Goal: Information Seeking & Learning: Learn about a topic

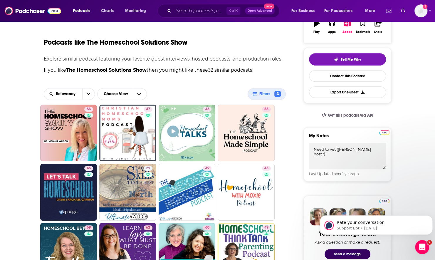
scroll to position [111, 0]
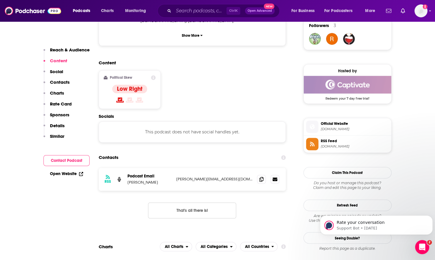
scroll to position [441, 0]
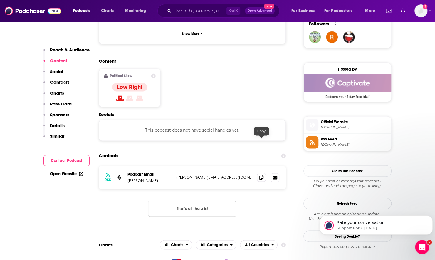
click at [261, 175] on icon at bounding box center [261, 177] width 4 height 5
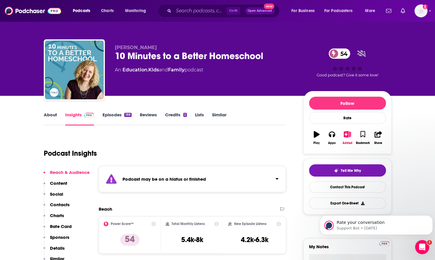
click at [51, 120] on link "About" at bounding box center [50, 119] width 13 height 14
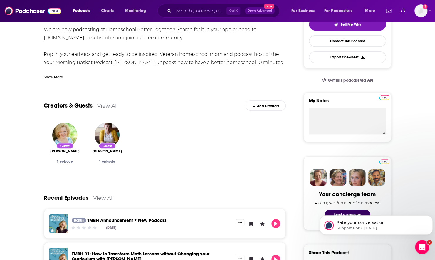
scroll to position [206, 0]
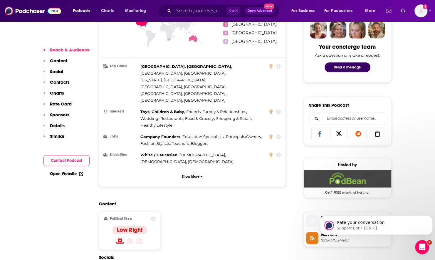
scroll to position [382, 0]
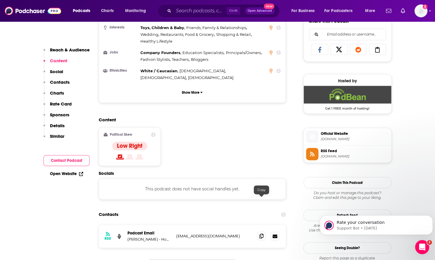
click at [263, 234] on icon at bounding box center [261, 236] width 4 height 5
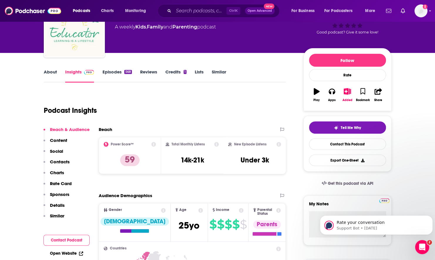
scroll to position [59, 0]
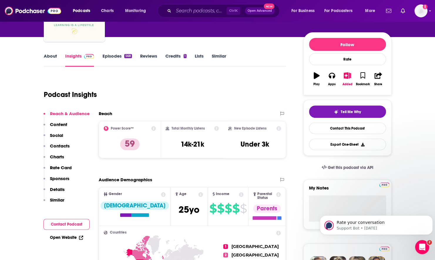
click at [112, 55] on link "Episodes 568" at bounding box center [116, 60] width 29 height 14
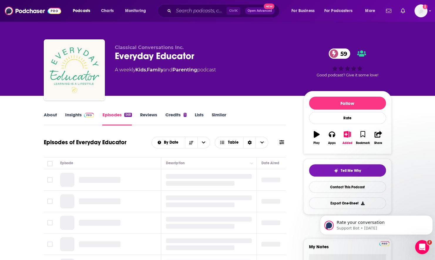
click at [280, 144] on icon at bounding box center [281, 142] width 5 height 4
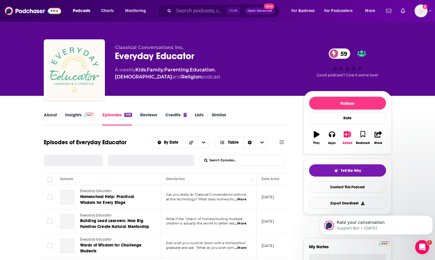
click at [220, 159] on input "List Search Input" at bounding box center [229, 160] width 61 height 11
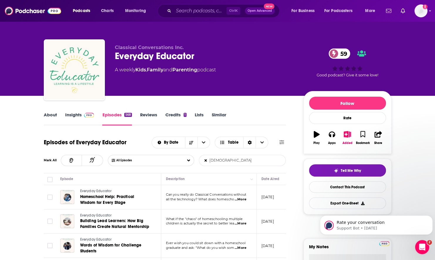
type input "god"
click at [243, 200] on span "...More" at bounding box center [241, 199] width 12 height 5
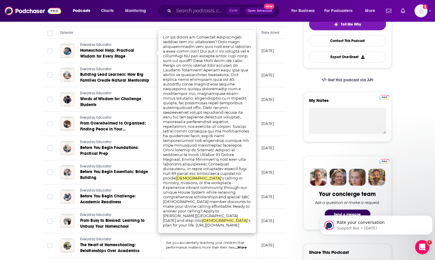
scroll to position [147, 0]
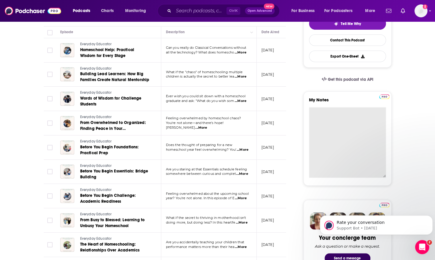
click at [353, 121] on textarea "My Notes" at bounding box center [347, 142] width 77 height 71
type textarea "y"
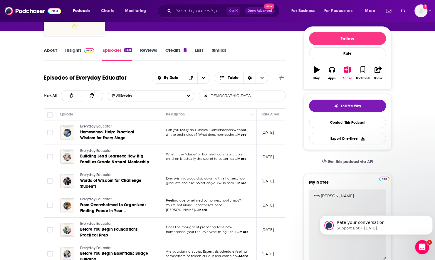
scroll to position [0, 0]
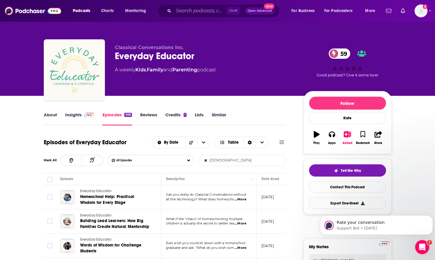
type textarea "Yes Christian"
click at [71, 117] on link "Insights" at bounding box center [79, 119] width 29 height 14
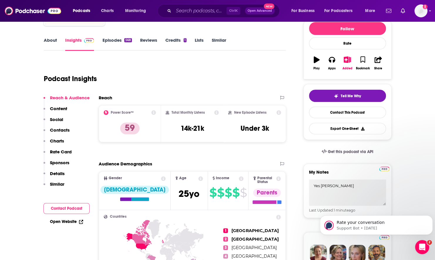
scroll to position [29, 0]
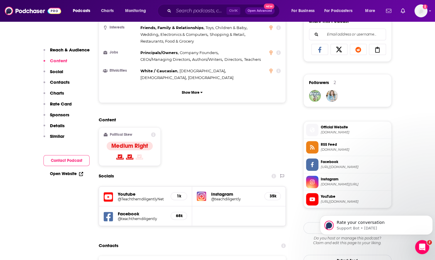
scroll to position [411, 0]
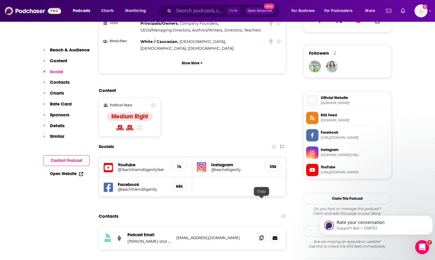
click at [259, 235] on icon at bounding box center [261, 237] width 4 height 5
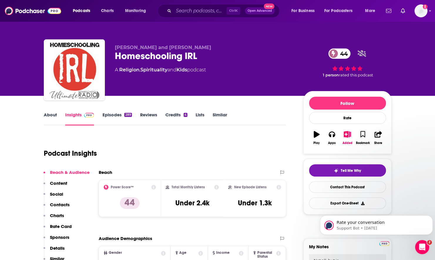
click at [109, 113] on link "Episodes 289" at bounding box center [116, 119] width 29 height 14
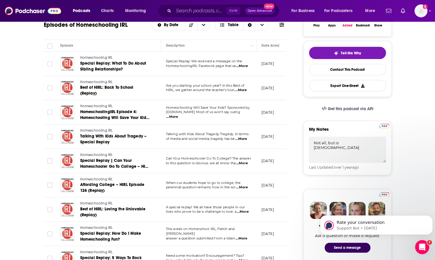
scroll to position [88, 0]
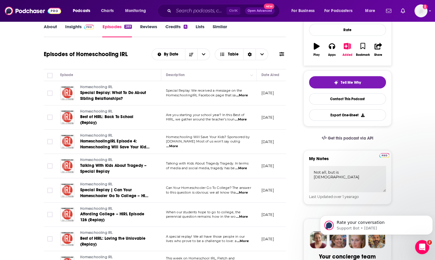
click at [281, 57] on span at bounding box center [281, 54] width 5 height 6
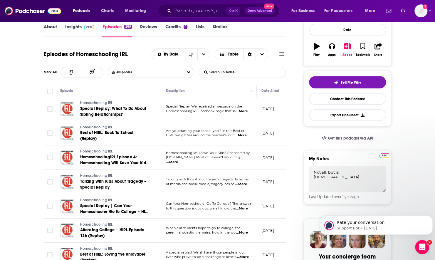
click at [239, 71] on input "List Search Input" at bounding box center [229, 72] width 61 height 11
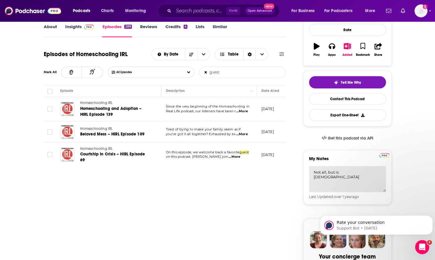
type input "guest"
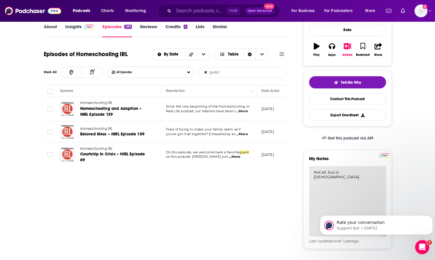
click at [315, 172] on textarea "Not all, but is Christian" at bounding box center [347, 201] width 77 height 71
click at [314, 172] on textarea "Not all, but is Christian" at bounding box center [347, 201] width 77 height 71
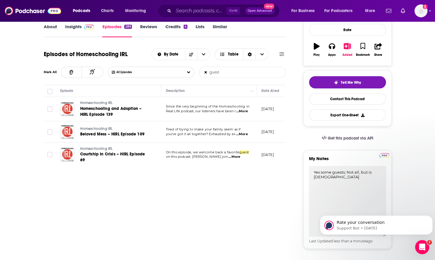
type textarea "Yes some guests; Not all, but is Christian"
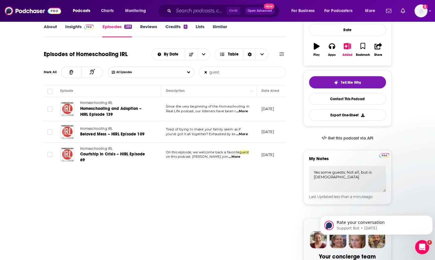
click at [240, 110] on span "...More" at bounding box center [242, 111] width 12 height 5
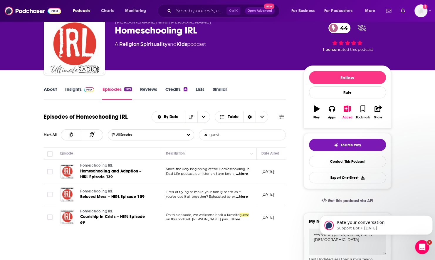
scroll to position [0, 0]
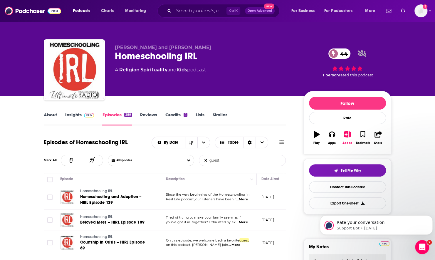
click at [85, 116] on img at bounding box center [89, 115] width 10 height 5
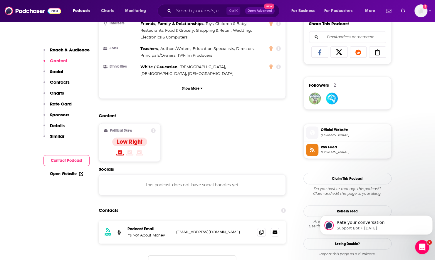
scroll to position [411, 0]
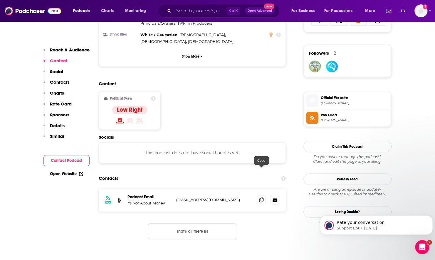
click at [260, 197] on icon at bounding box center [261, 199] width 4 height 5
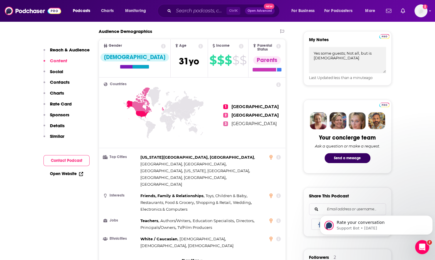
scroll to position [176, 0]
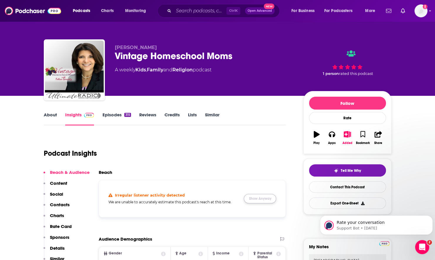
click at [260, 198] on button "Show Anyway" at bounding box center [260, 198] width 32 height 9
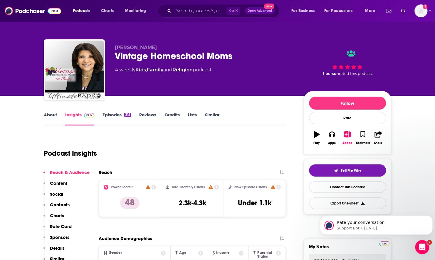
click at [55, 113] on link "About" at bounding box center [50, 119] width 13 height 14
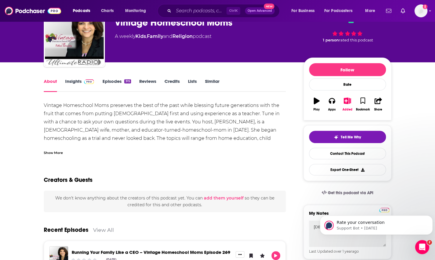
scroll to position [29, 0]
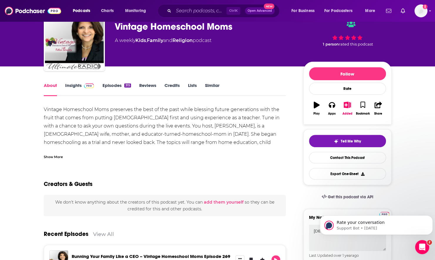
click at [78, 83] on link "Insights" at bounding box center [79, 90] width 29 height 14
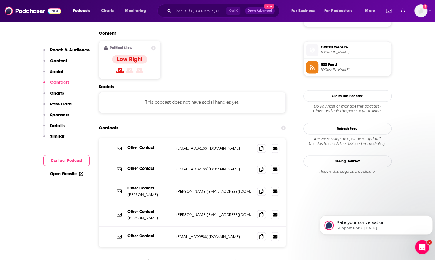
scroll to position [470, 0]
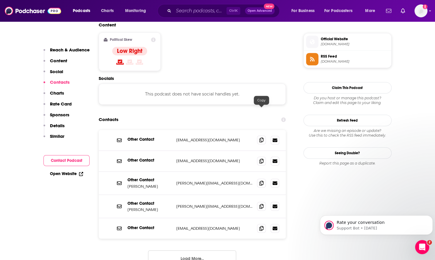
click at [260, 138] on icon at bounding box center [261, 140] width 4 height 5
click at [260, 204] on icon at bounding box center [261, 206] width 4 height 5
click at [262, 180] on icon at bounding box center [261, 182] width 4 height 5
click at [263, 226] on icon at bounding box center [261, 228] width 4 height 5
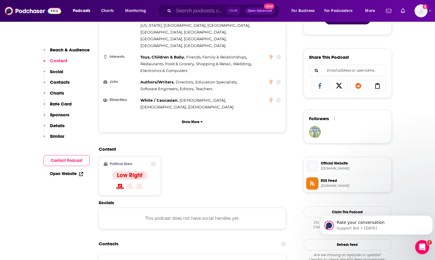
scroll to position [441, 0]
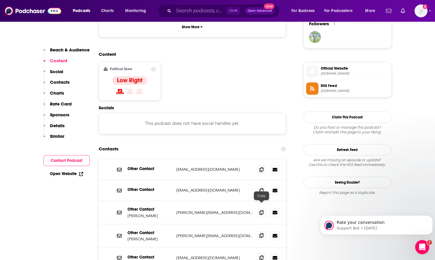
click at [260, 231] on span at bounding box center [261, 235] width 9 height 9
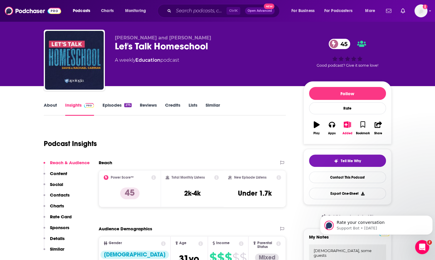
scroll to position [0, 0]
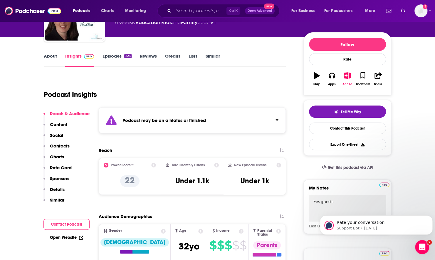
scroll to position [88, 0]
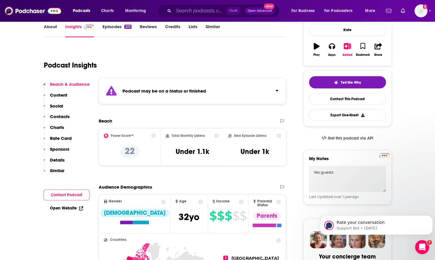
click at [188, 91] on strong "Podcast may be on a hiatus or finished" at bounding box center [164, 91] width 83 height 6
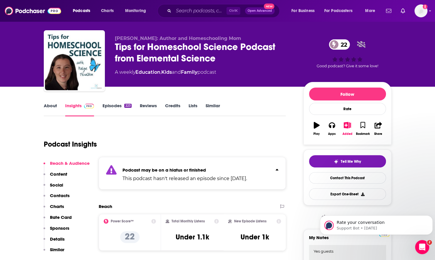
scroll to position [0, 0]
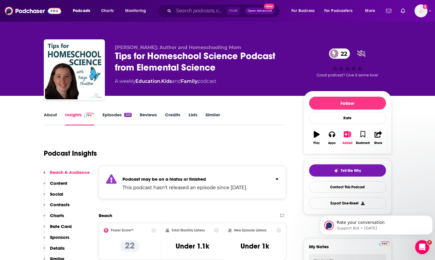
click at [53, 115] on link "About" at bounding box center [50, 119] width 13 height 14
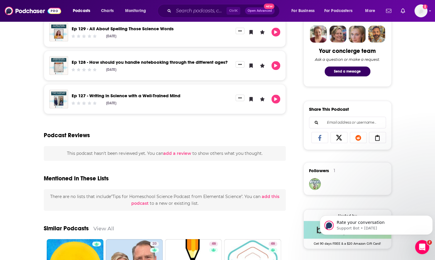
scroll to position [206, 0]
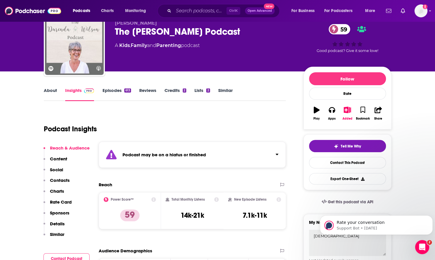
scroll to position [29, 0]
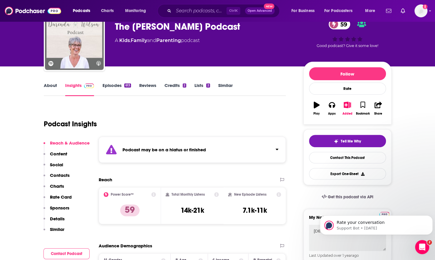
click at [164, 149] on strong "Podcast may be on a hiatus or finished" at bounding box center [164, 150] width 83 height 6
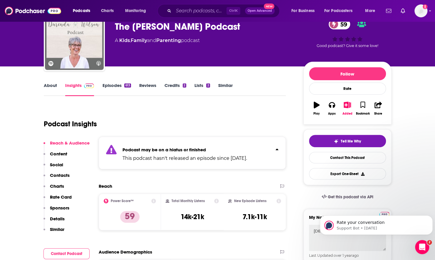
click at [49, 88] on link "About" at bounding box center [50, 90] width 13 height 14
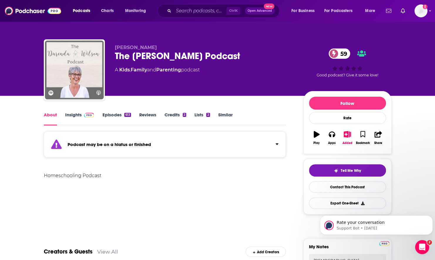
click at [79, 113] on link "Insights" at bounding box center [79, 119] width 29 height 14
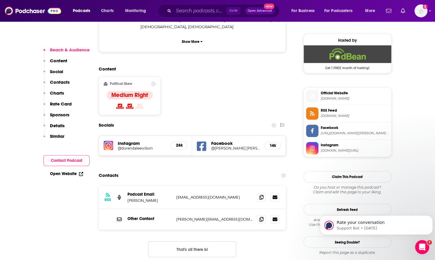
scroll to position [500, 0]
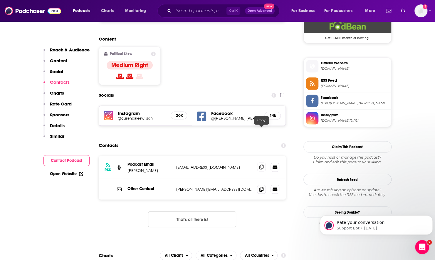
click at [262, 165] on icon at bounding box center [261, 167] width 4 height 5
click at [262, 187] on icon at bounding box center [261, 189] width 4 height 5
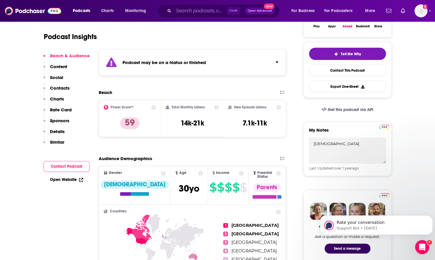
scroll to position [59, 0]
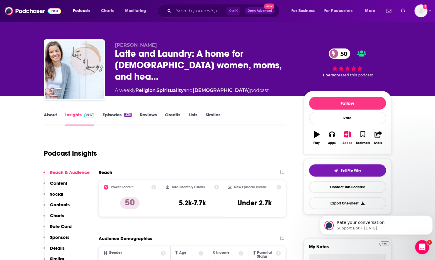
click at [45, 113] on link "About" at bounding box center [50, 119] width 13 height 14
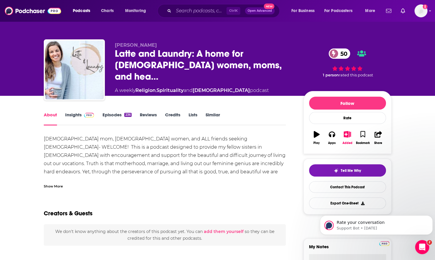
click at [106, 119] on link "Episodes 236" at bounding box center [116, 119] width 29 height 14
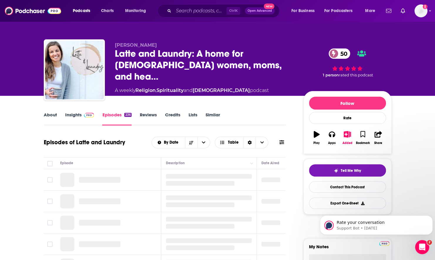
click at [282, 145] on icon at bounding box center [281, 142] width 5 height 5
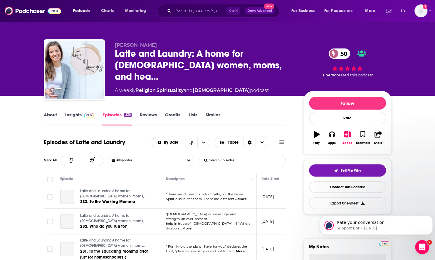
click at [219, 159] on input "List Search Input" at bounding box center [229, 160] width 61 height 11
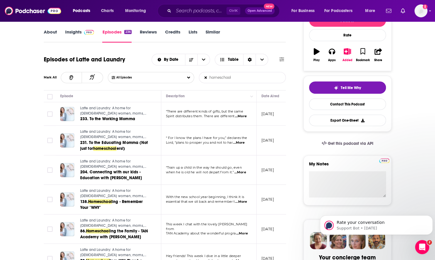
scroll to position [88, 0]
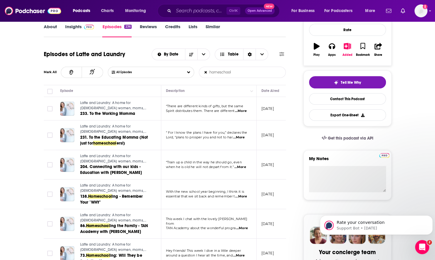
type input "homeschool"
click at [205, 72] on icon at bounding box center [206, 72] width 2 height 2
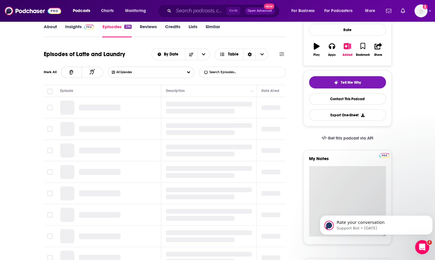
click at [329, 175] on textarea "My Notes" at bounding box center [347, 201] width 77 height 71
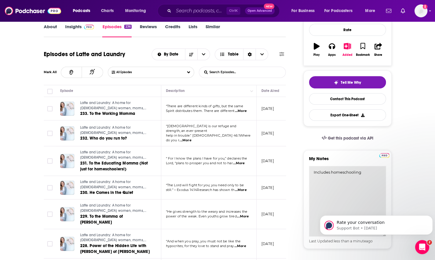
scroll to position [0, 0]
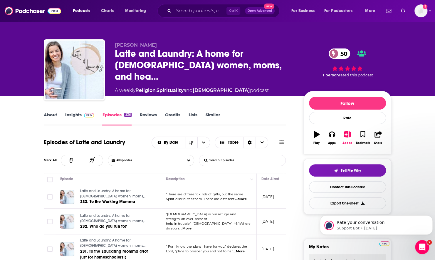
type textarea "Includes homeschooling"
click at [344, 135] on icon "button" at bounding box center [347, 134] width 7 height 6
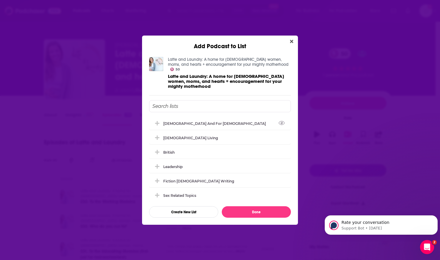
click at [174, 102] on input "Add Podcast To List" at bounding box center [220, 106] width 142 height 12
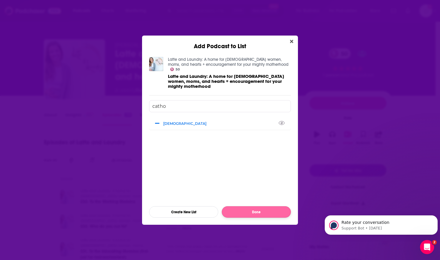
type input "catho"
click at [227, 210] on button "Done" at bounding box center [256, 211] width 69 height 11
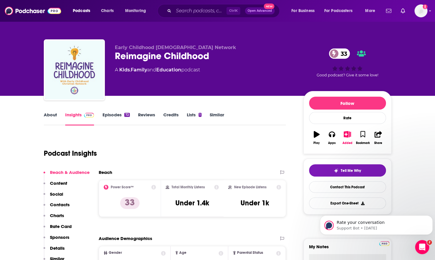
click at [46, 117] on link "About" at bounding box center [50, 119] width 13 height 14
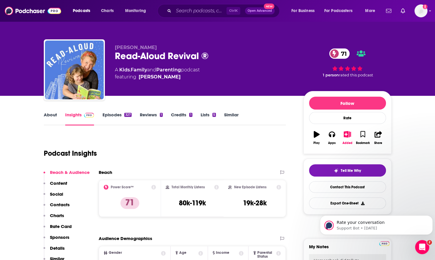
click at [53, 115] on link "About" at bounding box center [50, 119] width 13 height 14
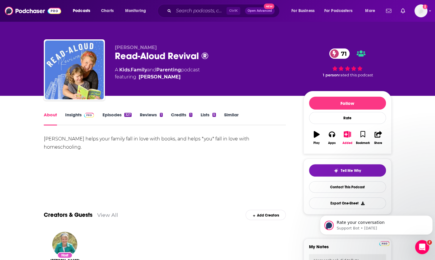
click at [74, 113] on link "Insights" at bounding box center [79, 119] width 29 height 14
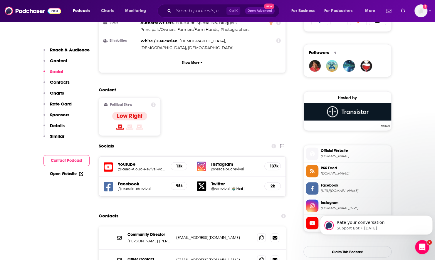
scroll to position [441, 0]
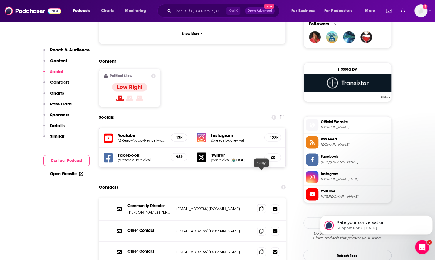
click at [259, 204] on span at bounding box center [261, 208] width 9 height 9
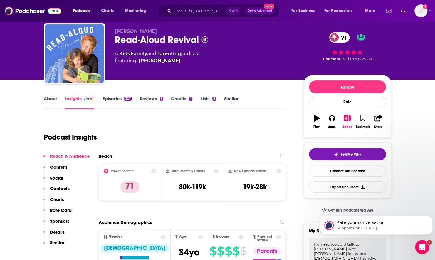
scroll to position [0, 0]
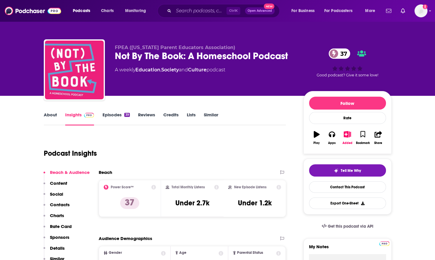
click at [46, 115] on link "About" at bounding box center [50, 119] width 13 height 14
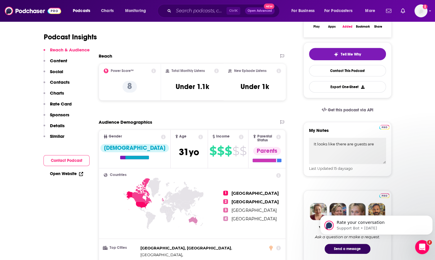
scroll to position [118, 0]
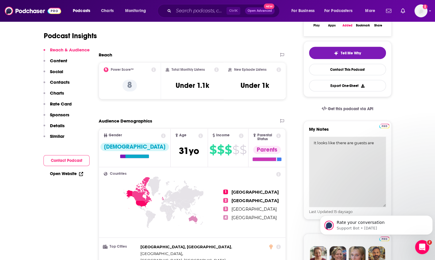
click at [368, 144] on textarea "It looks like there are guests are" at bounding box center [347, 172] width 77 height 71
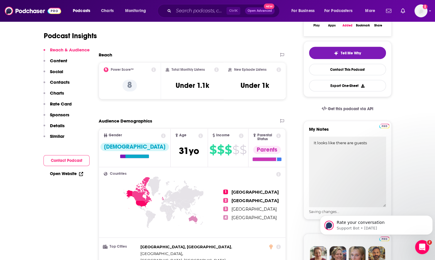
type textarea "It looks like there are guests"
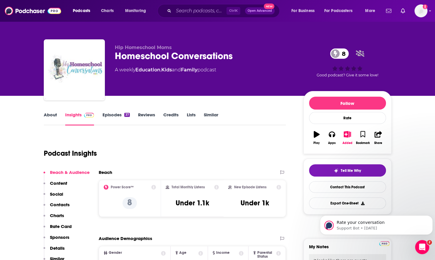
scroll to position [0, 0]
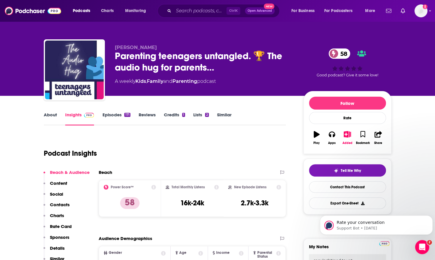
click at [119, 117] on link "Episodes 171" at bounding box center [116, 119] width 28 height 14
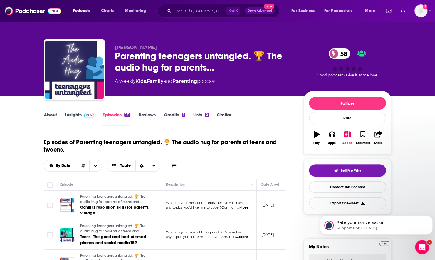
click at [172, 168] on icon at bounding box center [174, 165] width 5 height 5
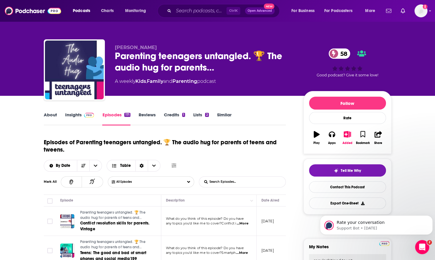
click at [220, 179] on input "List Search Input" at bounding box center [229, 182] width 61 height 11
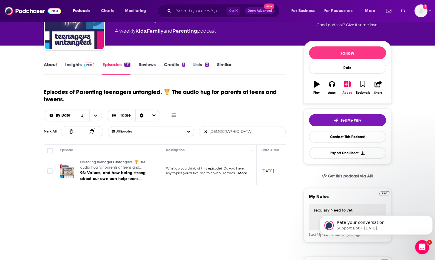
scroll to position [51, 0]
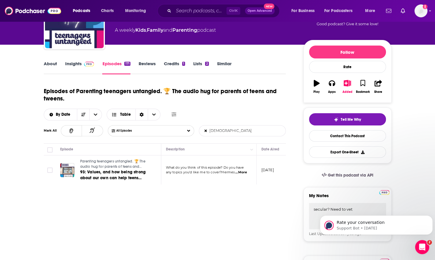
type input "god"
click at [240, 173] on span "...More" at bounding box center [241, 172] width 12 height 5
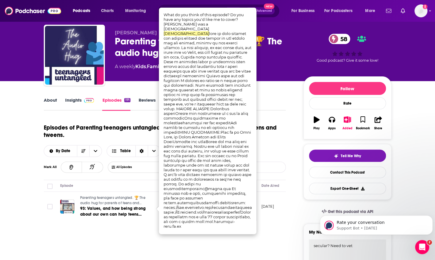
scroll to position [0, 0]
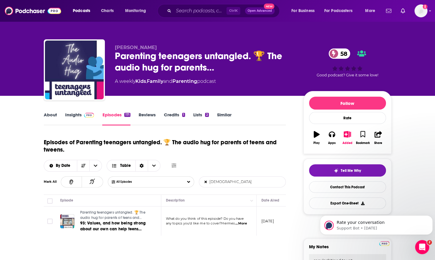
click at [270, 158] on div "Episodes of Parenting teenagers untangled. 🏆 The audio hug for parents of teens…" at bounding box center [165, 153] width 242 height 37
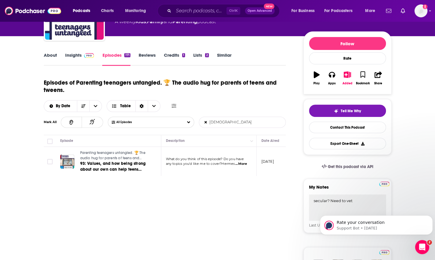
scroll to position [62, 0]
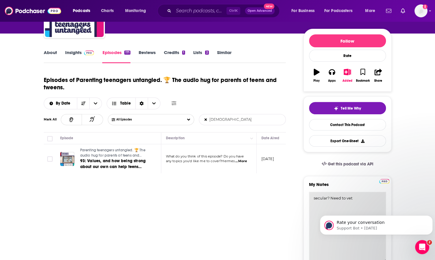
click at [329, 199] on textarea "secular? Need to vet" at bounding box center [347, 227] width 77 height 71
type textarea "secular. Need to vet"
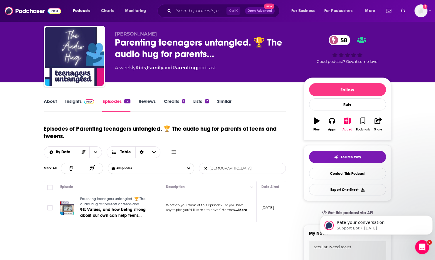
scroll to position [0, 0]
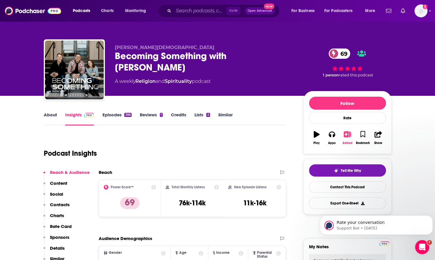
click at [348, 137] on button "Added" at bounding box center [347, 137] width 15 height 21
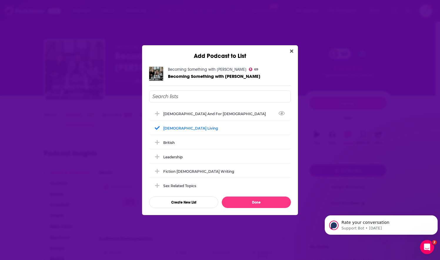
click at [197, 96] on input "Add Podcast To List" at bounding box center [220, 97] width 142 height 12
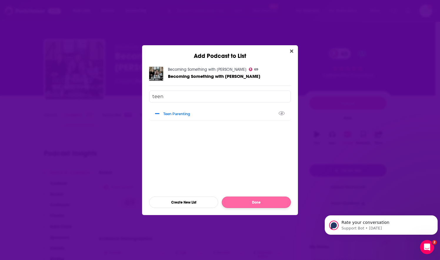
type input "teen"
click at [239, 198] on button "Done" at bounding box center [256, 202] width 69 height 11
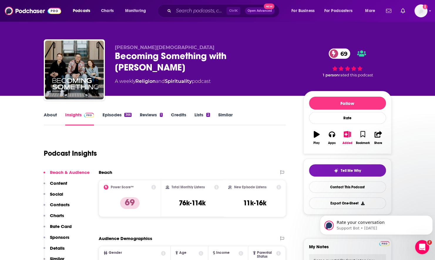
click at [49, 116] on link "About" at bounding box center [50, 119] width 13 height 14
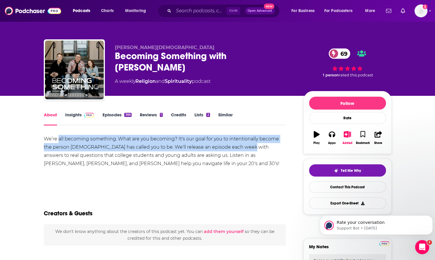
drag, startPoint x: 59, startPoint y: 139, endPoint x: 245, endPoint y: 144, distance: 186.4
click at [245, 144] on div "We’re all becoming something. What are you becoming? It's our goal for you to i…" at bounding box center [165, 151] width 242 height 33
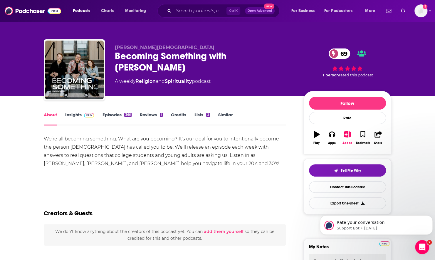
click at [95, 155] on div "We’re all becoming something. What are you becoming? It's our goal for you to i…" at bounding box center [165, 151] width 242 height 33
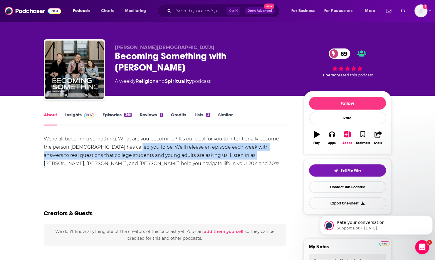
drag, startPoint x: 130, startPoint y: 148, endPoint x: 237, endPoint y: 153, distance: 107.4
click at [237, 153] on div "We’re all becoming something. What are you becoming? It's our goal for you to i…" at bounding box center [165, 151] width 242 height 33
drag, startPoint x: 237, startPoint y: 153, endPoint x: 210, endPoint y: 170, distance: 32.0
click at [213, 175] on div "We’re all becoming something. What are you becoming? It's our goal for you to i…" at bounding box center [165, 155] width 242 height 41
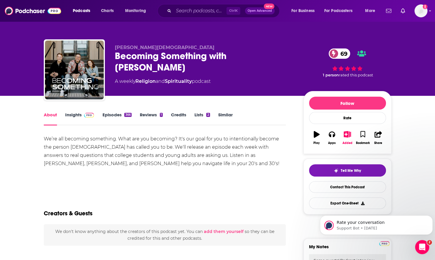
click at [108, 115] on link "Episodes 366" at bounding box center [116, 119] width 29 height 14
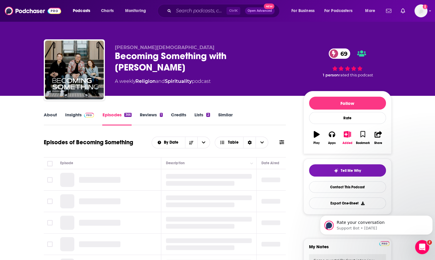
click at [284, 143] on icon at bounding box center [281, 142] width 5 height 4
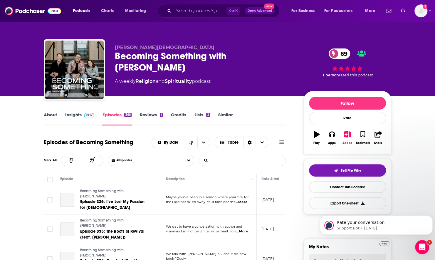
click at [229, 157] on input "List Search Input" at bounding box center [229, 160] width 61 height 11
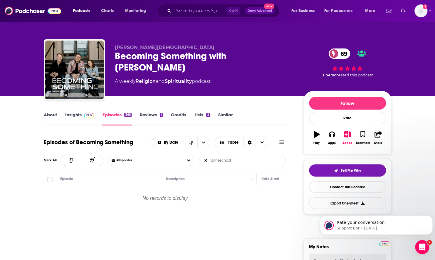
type input "homeschool"
click at [206, 160] on icon at bounding box center [206, 160] width 2 height 2
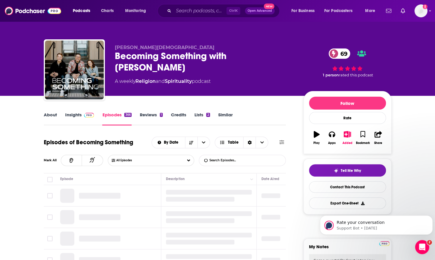
click at [75, 118] on link "Insights" at bounding box center [79, 119] width 29 height 14
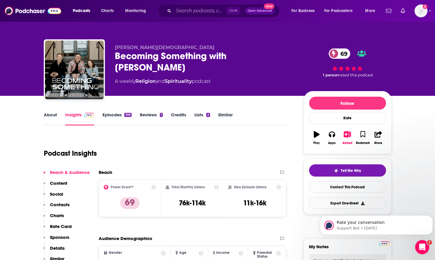
click at [49, 113] on link "About" at bounding box center [50, 119] width 13 height 14
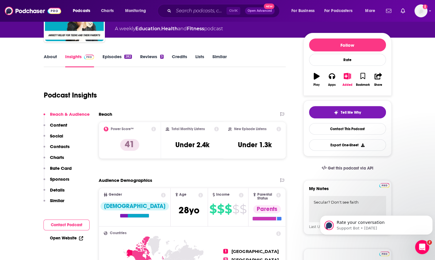
scroll to position [59, 0]
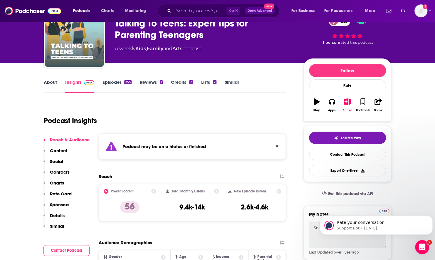
scroll to position [59, 0]
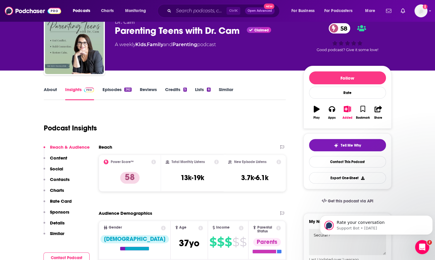
scroll to position [29, 0]
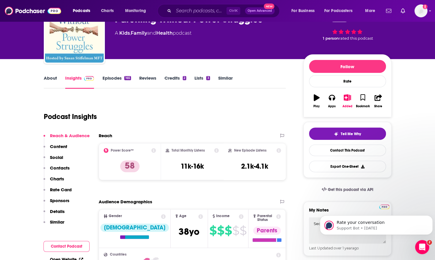
scroll to position [59, 0]
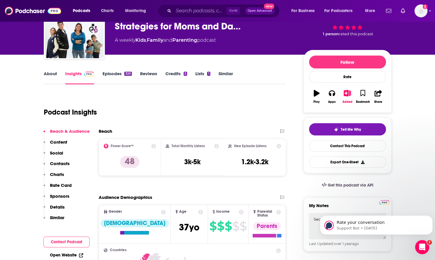
scroll to position [59, 0]
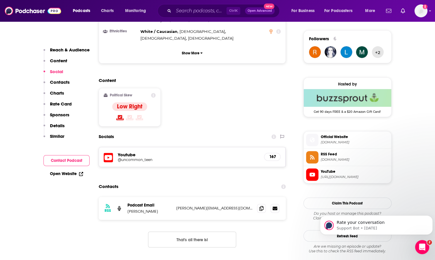
scroll to position [441, 0]
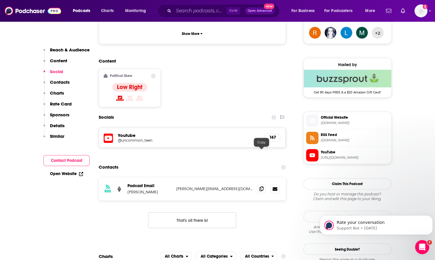
click at [262, 184] on span at bounding box center [261, 188] width 9 height 9
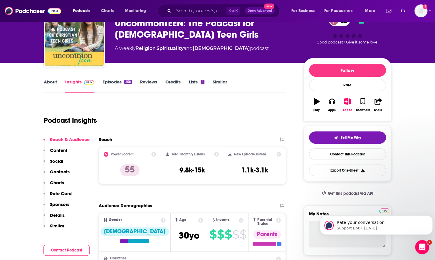
scroll to position [0, 0]
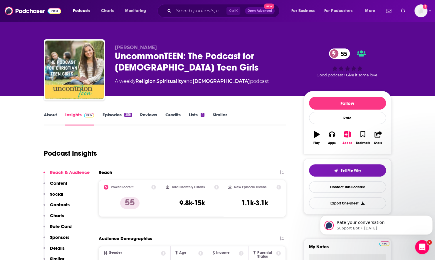
click at [124, 116] on div "258" at bounding box center [127, 115] width 7 height 4
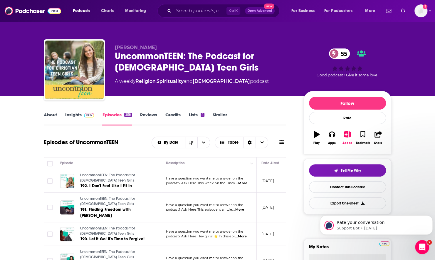
click at [49, 114] on link "About" at bounding box center [50, 119] width 13 height 14
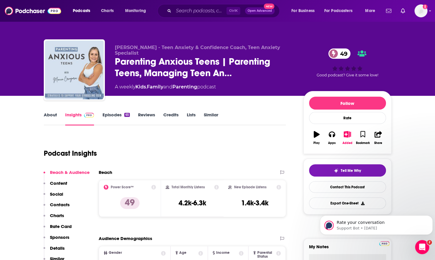
click at [45, 119] on link "About" at bounding box center [50, 119] width 13 height 14
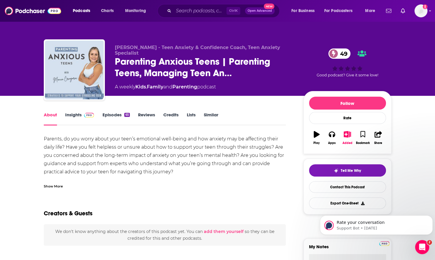
click at [106, 118] on link "Episodes 65" at bounding box center [115, 119] width 27 height 14
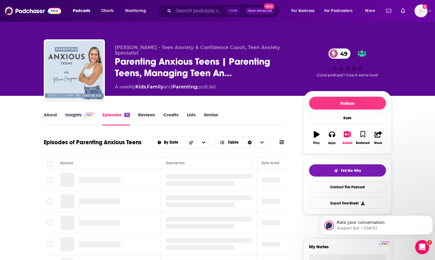
click at [282, 142] on icon at bounding box center [281, 142] width 5 height 4
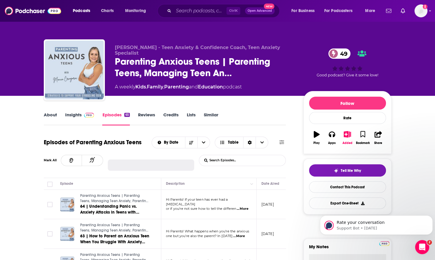
click at [246, 163] on input "List Search Input" at bounding box center [229, 160] width 61 height 11
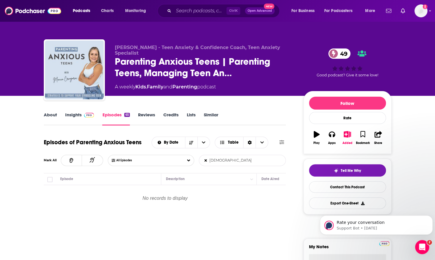
type input "god"
click at [205, 160] on icon at bounding box center [206, 161] width 2 height 4
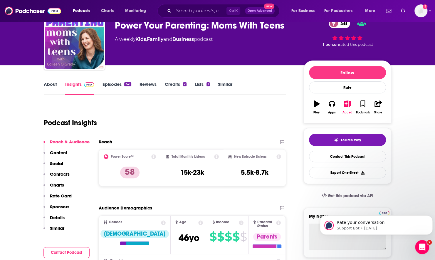
scroll to position [29, 0]
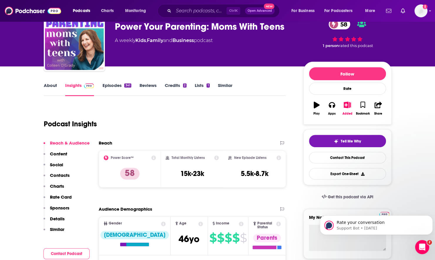
click at [115, 90] on link "Episodes 341" at bounding box center [116, 90] width 29 height 14
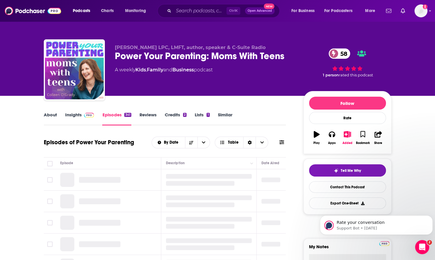
click at [284, 141] on icon at bounding box center [281, 142] width 5 height 4
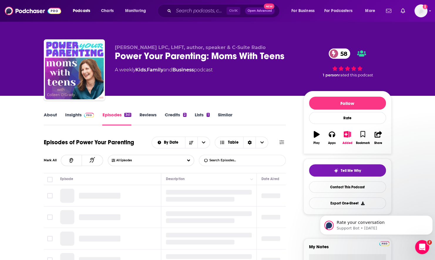
click at [221, 158] on input "List Search Input" at bounding box center [229, 160] width 61 height 11
type input "[DEMOGRAPHIC_DATA]"
click at [53, 116] on link "About" at bounding box center [50, 119] width 13 height 14
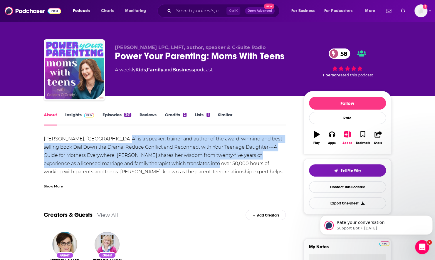
drag, startPoint x: 113, startPoint y: 138, endPoint x: 171, endPoint y: 165, distance: 64.3
click at [171, 165] on div "Colleen O'Grady, MA. is a speaker, trainer and author of the award-winning and …" at bounding box center [165, 176] width 242 height 82
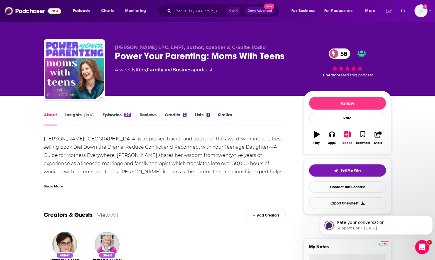
drag, startPoint x: 171, startPoint y: 165, endPoint x: 129, endPoint y: 175, distance: 42.9
click at [130, 175] on div "Colleen O'Grady, MA. is a speaker, trainer and author of the award-winning and …" at bounding box center [165, 176] width 242 height 82
click at [52, 185] on div "Show More" at bounding box center [53, 186] width 19 height 6
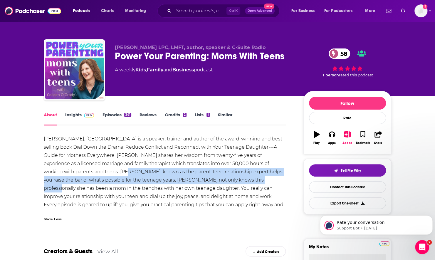
drag, startPoint x: 73, startPoint y: 171, endPoint x: 213, endPoint y: 178, distance: 139.5
click at [213, 178] on div "Colleen O'Grady, MA. is a speaker, trainer and author of the award-winning and …" at bounding box center [165, 176] width 242 height 82
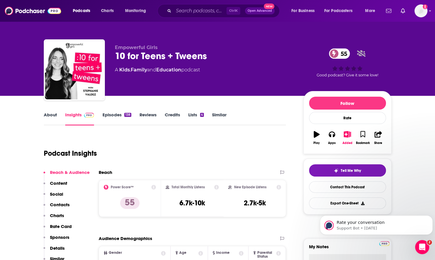
click at [115, 118] on link "Episodes 138" at bounding box center [116, 119] width 29 height 14
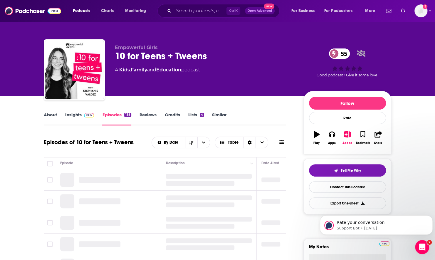
click at [283, 143] on icon at bounding box center [281, 142] width 5 height 5
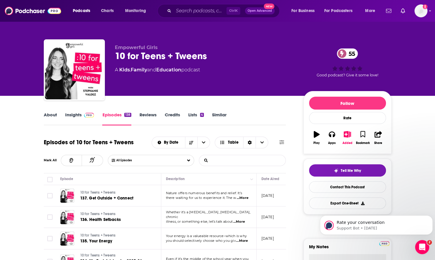
click at [227, 159] on input "List Search Input" at bounding box center [229, 160] width 61 height 11
type input "[DEMOGRAPHIC_DATA]"
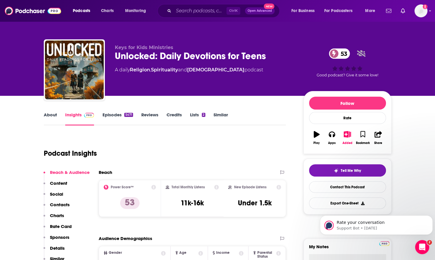
click at [49, 116] on link "About" at bounding box center [50, 119] width 13 height 14
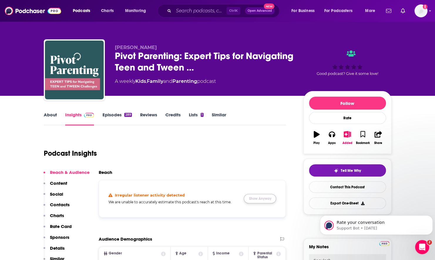
click at [254, 201] on button "Show Anyway" at bounding box center [260, 198] width 32 height 9
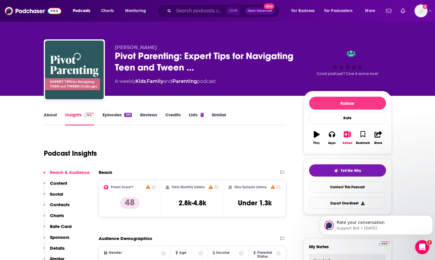
click at [117, 115] on link "Episodes 289" at bounding box center [116, 119] width 29 height 14
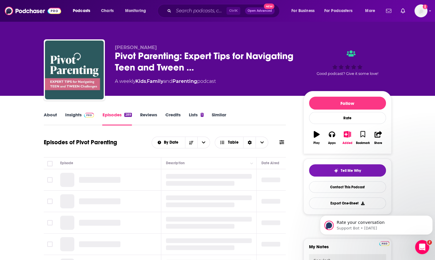
click at [280, 144] on icon at bounding box center [281, 142] width 5 height 4
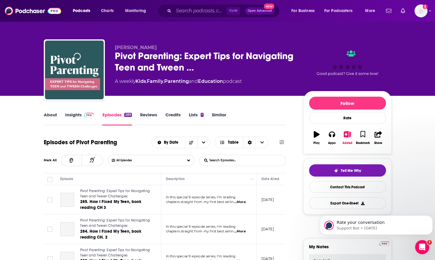
click at [219, 161] on input "List Search Input" at bounding box center [229, 160] width 61 height 11
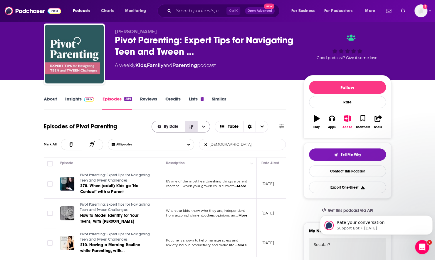
scroll to position [59, 0]
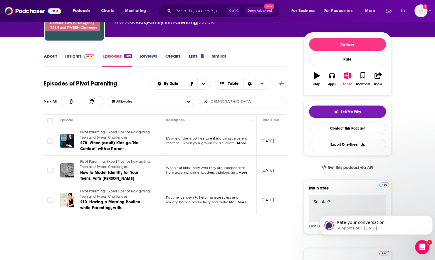
click at [242, 143] on span "...More" at bounding box center [241, 143] width 12 height 5
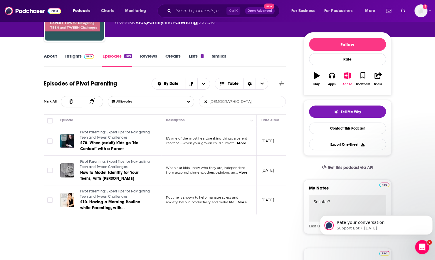
click at [242, 170] on span "When our kids know who they are, independent" at bounding box center [205, 168] width 79 height 4
click at [242, 170] on span "...More" at bounding box center [242, 172] width 12 height 5
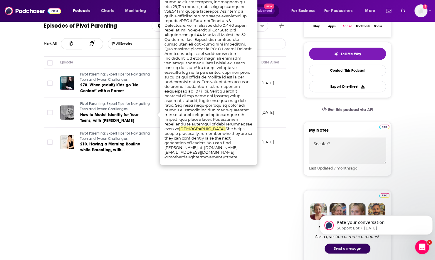
scroll to position [118, 0]
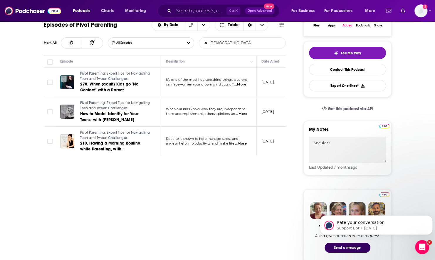
click at [245, 142] on span "...More" at bounding box center [241, 143] width 12 height 5
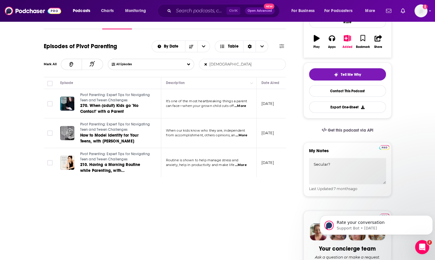
scroll to position [59, 0]
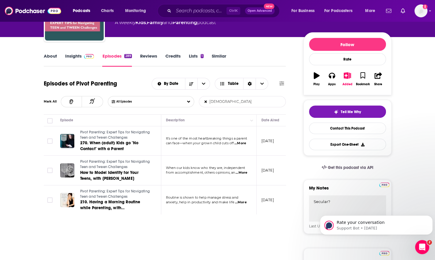
click at [221, 104] on input "[DEMOGRAPHIC_DATA]" at bounding box center [229, 101] width 61 height 11
type input "faith"
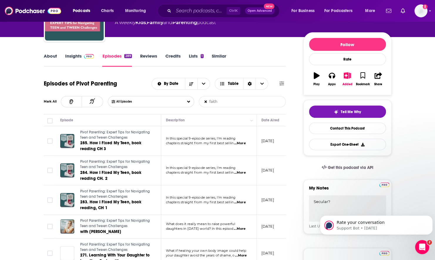
click at [237, 144] on span "...More" at bounding box center [240, 143] width 12 height 5
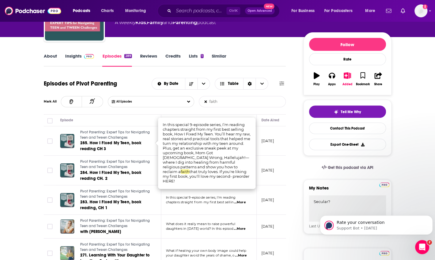
click at [321, 193] on label "My Notes" at bounding box center [347, 190] width 77 height 10
click at [321, 195] on textarea "Secular?" at bounding box center [347, 230] width 77 height 71
click at [321, 193] on label "My Notes" at bounding box center [347, 190] width 77 height 10
click at [321, 195] on textarea "Secular?" at bounding box center [347, 208] width 77 height 26
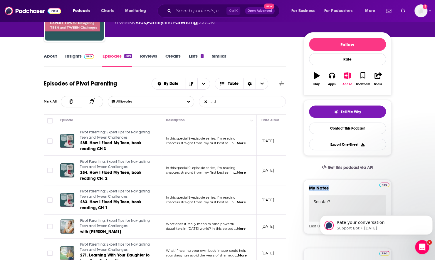
click at [321, 193] on label "My Notes" at bounding box center [347, 190] width 77 height 10
click at [321, 195] on textarea "Secular?" at bounding box center [347, 208] width 77 height 26
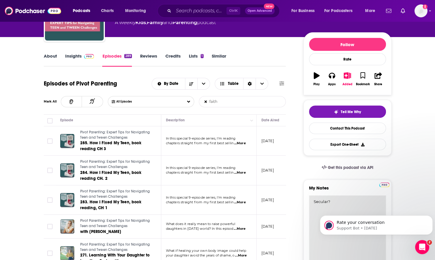
drag, startPoint x: 321, startPoint y: 193, endPoint x: 320, endPoint y: 203, distance: 9.8
click at [320, 203] on textarea "Secular?" at bounding box center [347, 230] width 77 height 71
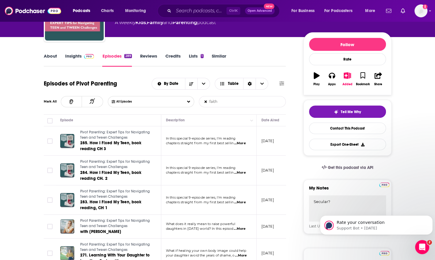
click at [206, 102] on icon at bounding box center [206, 102] width 2 height 4
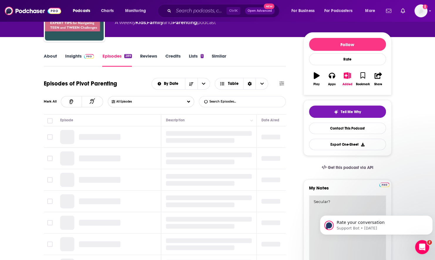
click at [340, 200] on textarea "Secular?" at bounding box center [347, 230] width 77 height 71
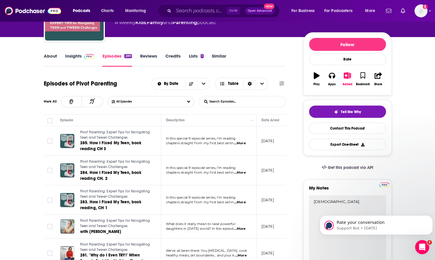
type textarea "Christian"
click at [54, 56] on link "About" at bounding box center [50, 60] width 13 height 14
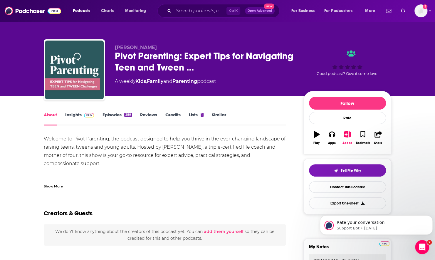
click at [119, 116] on link "Episodes 289" at bounding box center [116, 119] width 29 height 14
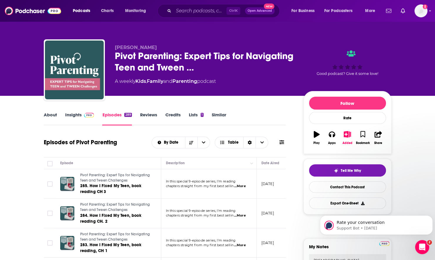
scroll to position [118, 0]
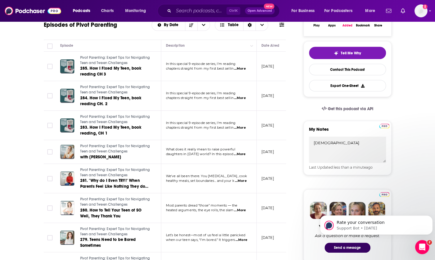
click at [119, 147] on span "Pivot Parenting: Expert Tips for Navigating Teen and Tween Challenges" at bounding box center [115, 148] width 70 height 9
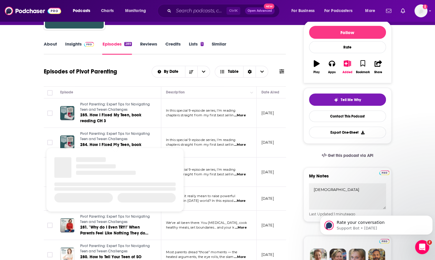
scroll to position [88, 0]
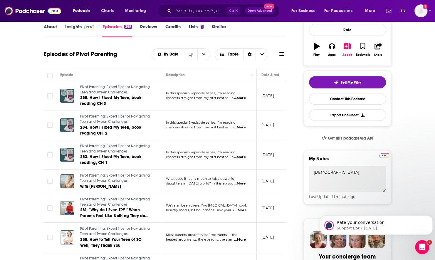
click at [88, 176] on span "Pivot Parenting: Expert Tips for Navigating Teen and Tween Challenges" at bounding box center [115, 177] width 70 height 9
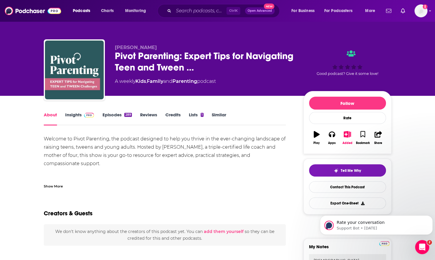
click at [112, 116] on link "Episodes 289" at bounding box center [116, 119] width 29 height 14
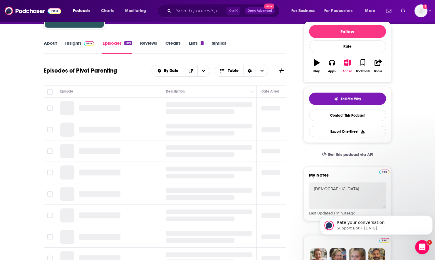
scroll to position [118, 0]
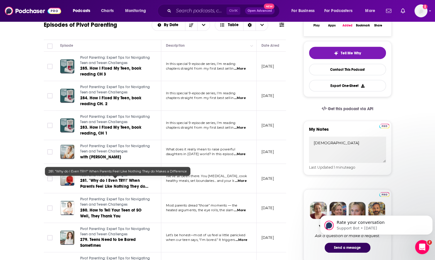
click at [118, 183] on link "281. "Why do I Even TRY!" When Parents Feel Like Nothing They do Makes a Differ…" at bounding box center [115, 184] width 71 height 12
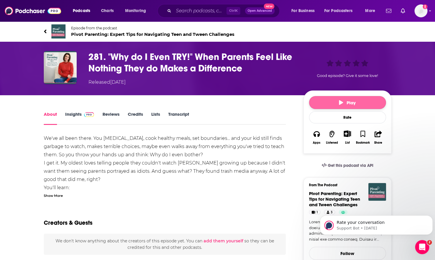
click at [325, 102] on button "Play" at bounding box center [347, 102] width 77 height 13
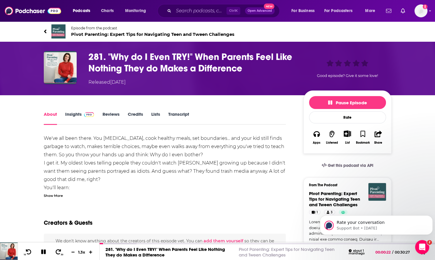
click at [47, 32] on link "Episode from the podcast Pivot Parenting: Expert Tips for Navigating Teen and T…" at bounding box center [218, 31] width 348 height 14
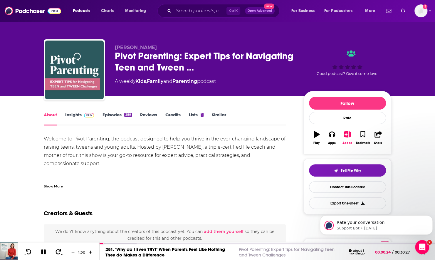
click at [78, 113] on link "Insights" at bounding box center [79, 119] width 29 height 14
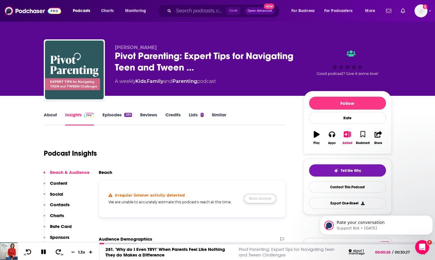
click at [268, 200] on button "Show Anyway" at bounding box center [260, 198] width 32 height 9
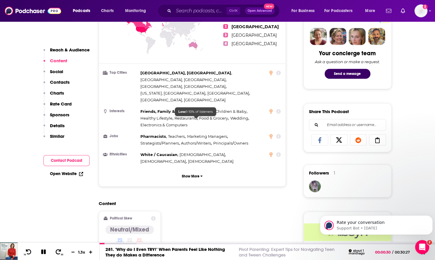
scroll to position [382, 0]
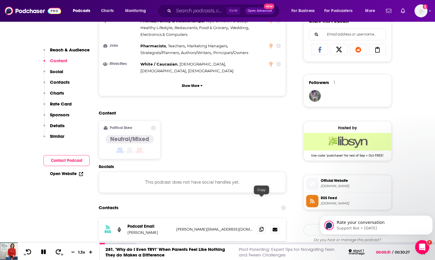
click at [262, 227] on icon at bounding box center [261, 229] width 4 height 5
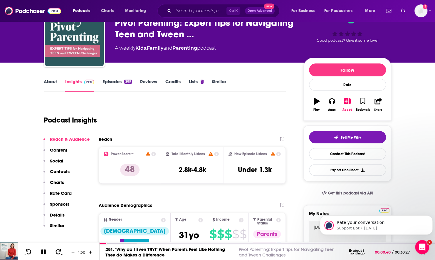
scroll to position [0, 0]
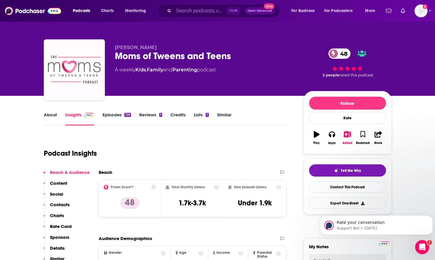
click at [119, 116] on link "Episodes 126" at bounding box center [116, 119] width 29 height 14
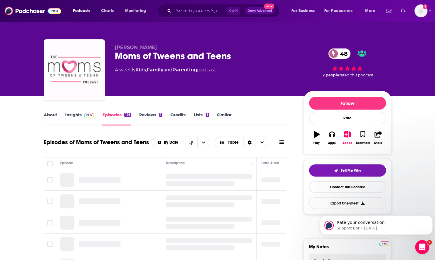
click at [284, 141] on icon at bounding box center [281, 142] width 5 height 5
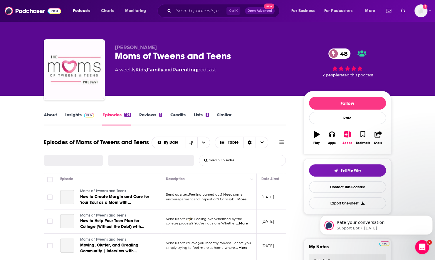
click at [252, 158] on input "List Search Input" at bounding box center [229, 160] width 61 height 11
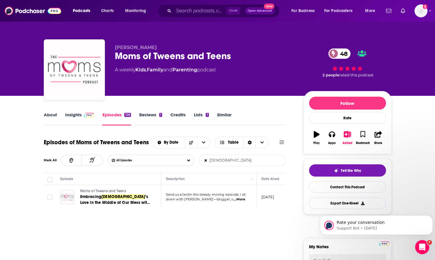
type input "[DEMOGRAPHIC_DATA]"
click at [210, 197] on p "Send us a textIn this deeply moving episode, I sit" at bounding box center [209, 194] width 86 height 5
click at [240, 200] on span "...More" at bounding box center [240, 199] width 12 height 5
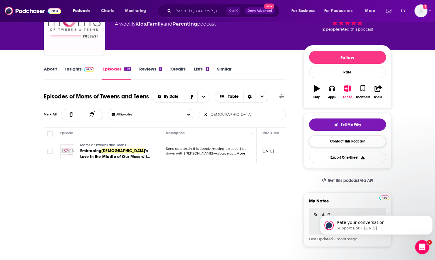
scroll to position [59, 0]
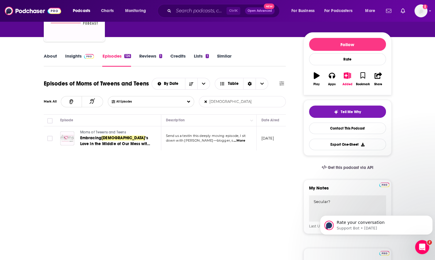
click at [338, 205] on body "Rate your conversation Support Bot • 4d ago" at bounding box center [376, 223] width 113 height 36
click at [338, 203] on html "Rate your conversation Support Bot • 4d ago" at bounding box center [377, 223] width 118 height 41
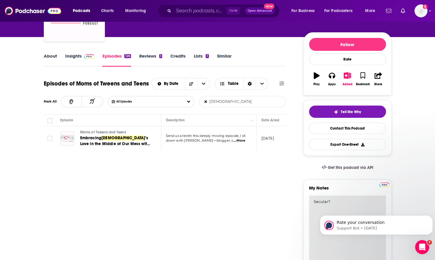
click at [336, 202] on textarea "Secular?" at bounding box center [347, 230] width 77 height 71
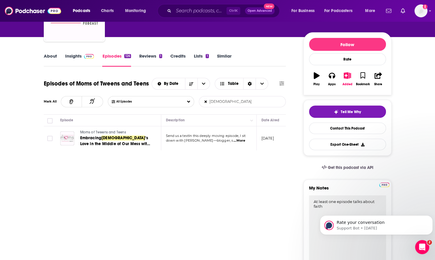
type textarea "At least one episode talks about faith"
click at [55, 56] on link "About" at bounding box center [50, 60] width 13 height 14
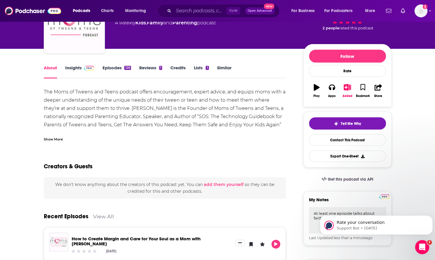
scroll to position [88, 0]
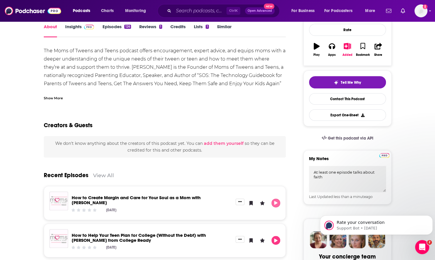
click at [275, 204] on icon "Play" at bounding box center [276, 203] width 5 height 4
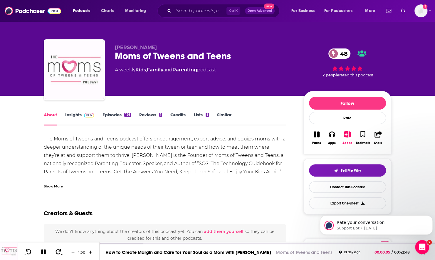
scroll to position [0, 0]
click at [77, 118] on link "Insights" at bounding box center [79, 119] width 29 height 14
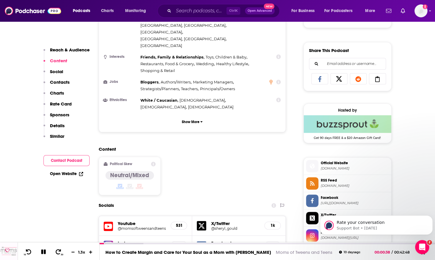
scroll to position [441, 0]
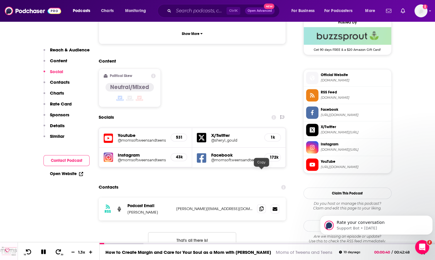
click at [260, 206] on icon at bounding box center [261, 208] width 4 height 5
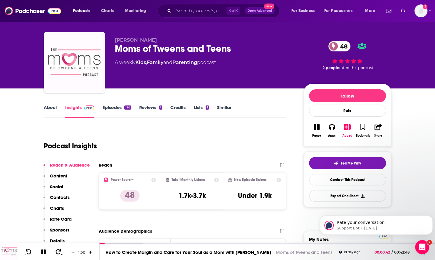
scroll to position [0, 0]
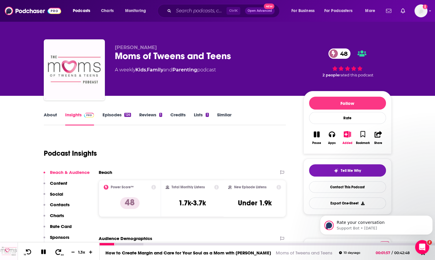
click at [61, 252] on icon at bounding box center [58, 252] width 7 height 6
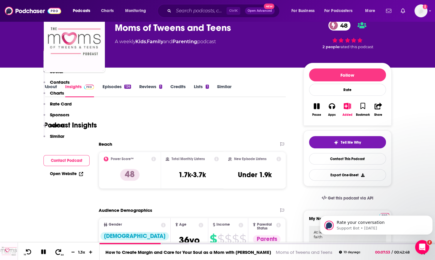
scroll to position [147, 0]
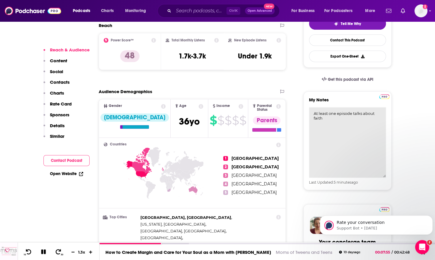
click at [345, 119] on textarea "At least one episode talks about faith" at bounding box center [347, 142] width 77 height 71
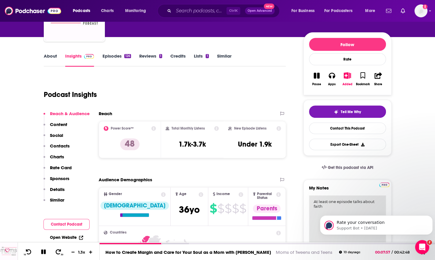
scroll to position [0, 0]
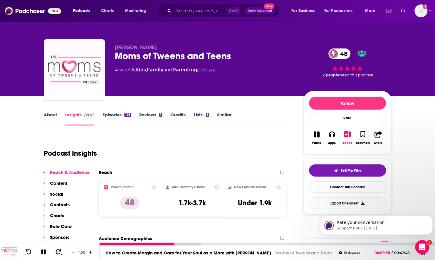
click at [42, 251] on icon at bounding box center [43, 251] width 5 height 5
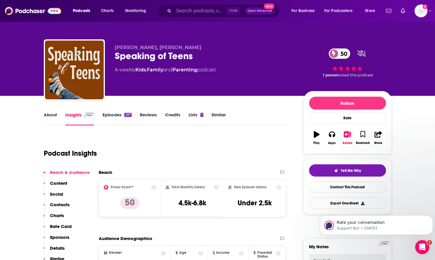
click at [101, 117] on div "Insights" at bounding box center [83, 119] width 37 height 14
click at [105, 116] on link "Episodes 257" at bounding box center [116, 119] width 29 height 14
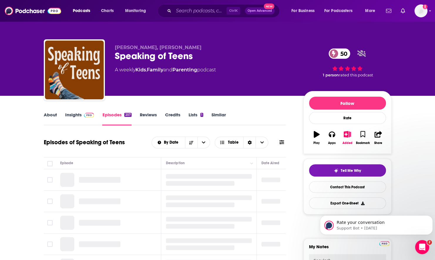
click at [284, 137] on div "By Date Table" at bounding box center [219, 143] width 134 height 12
click at [282, 141] on icon at bounding box center [281, 142] width 5 height 4
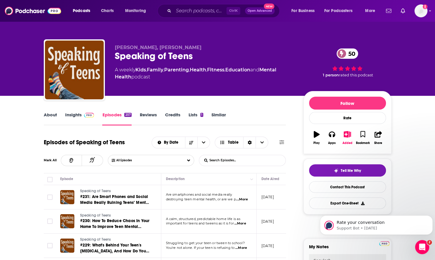
click at [241, 162] on input "List Search Input" at bounding box center [229, 160] width 61 height 11
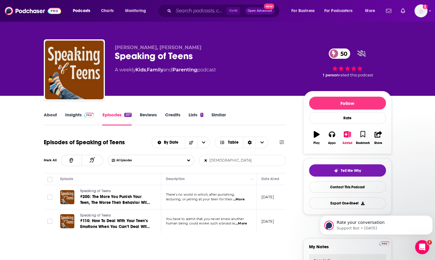
type input "[DEMOGRAPHIC_DATA]"
click at [242, 198] on span "...More" at bounding box center [239, 199] width 12 height 5
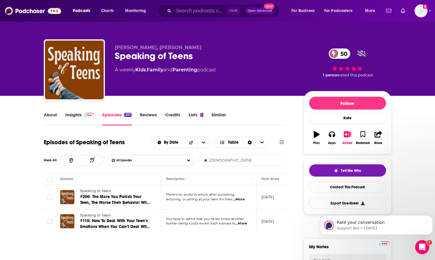
click at [244, 223] on span "...More" at bounding box center [241, 223] width 12 height 5
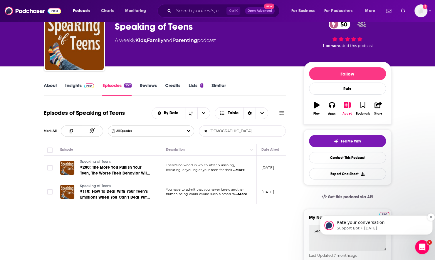
scroll to position [118, 0]
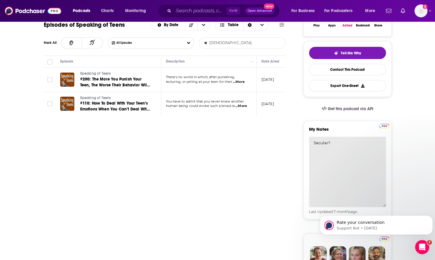
click at [346, 143] on textarea "Secular?" at bounding box center [347, 172] width 77 height 71
type textarea "Secular"
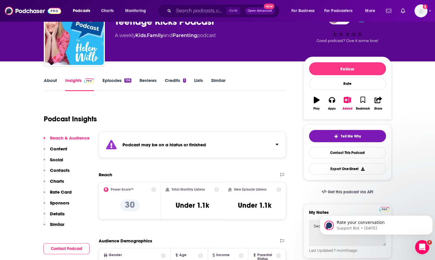
scroll to position [59, 0]
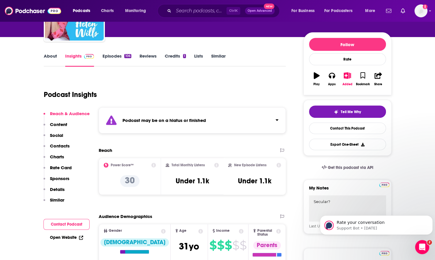
click at [110, 57] on link "Episodes 106" at bounding box center [116, 60] width 29 height 14
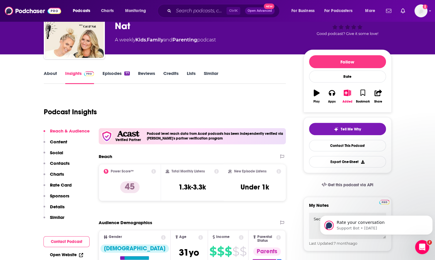
scroll to position [29, 0]
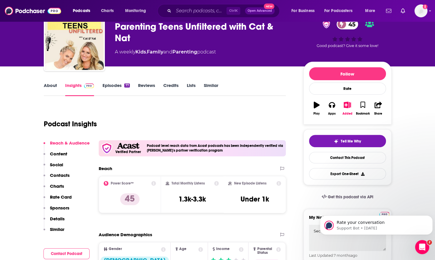
click at [112, 86] on link "Episodes 77" at bounding box center [115, 90] width 27 height 14
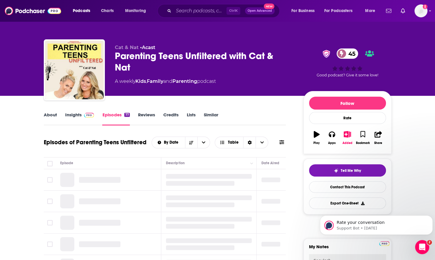
click at [285, 142] on button at bounding box center [282, 142] width 8 height 6
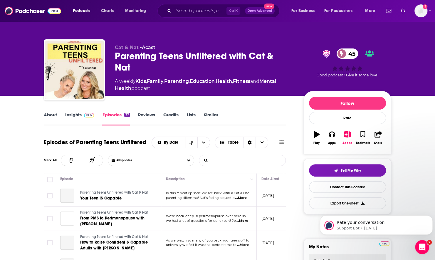
click at [258, 157] on input "List Search Input" at bounding box center [229, 160] width 61 height 11
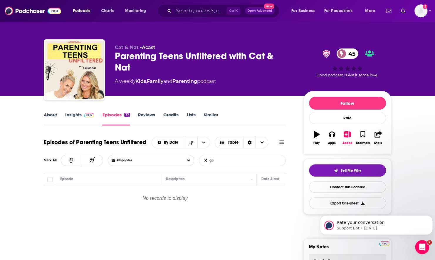
type input "g"
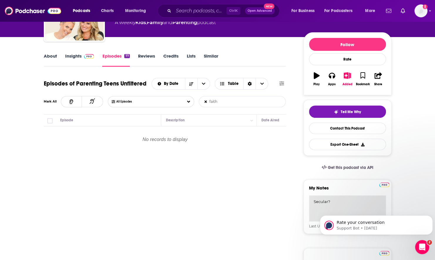
type input "faith"
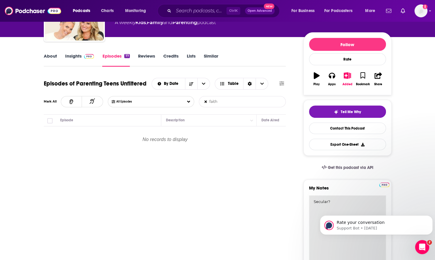
click at [339, 201] on textarea "Secular?" at bounding box center [347, 230] width 77 height 71
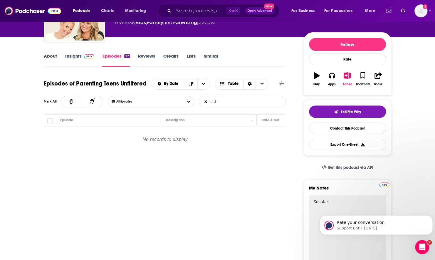
type textarea "Secular"
click at [45, 60] on link "About" at bounding box center [50, 60] width 13 height 14
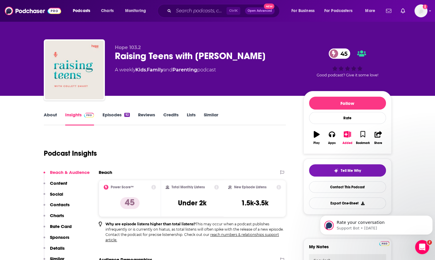
click at [115, 118] on link "Episodes 92" at bounding box center [115, 119] width 27 height 14
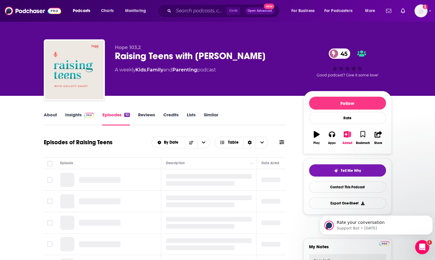
click at [282, 141] on icon at bounding box center [281, 142] width 5 height 5
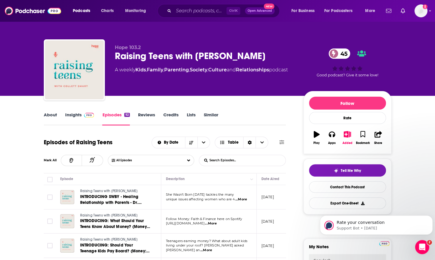
click at [214, 162] on input "List Search Input" at bounding box center [229, 160] width 61 height 11
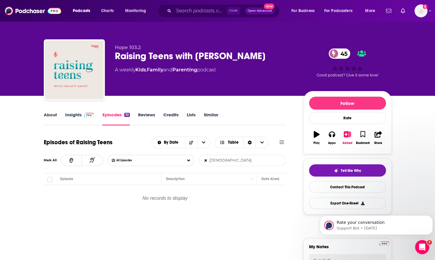
click at [216, 164] on input "[DEMOGRAPHIC_DATA]" at bounding box center [229, 160] width 61 height 11
type input "faith"
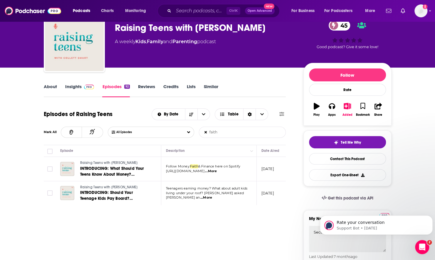
scroll to position [59, 0]
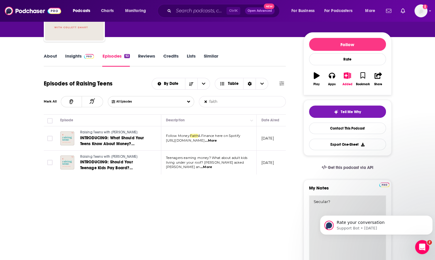
click at [344, 200] on textarea "Secular?" at bounding box center [347, 230] width 77 height 71
type textarea "Secular"
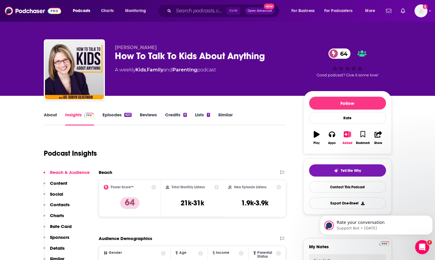
click at [120, 116] on link "Episodes 623" at bounding box center [116, 119] width 29 height 14
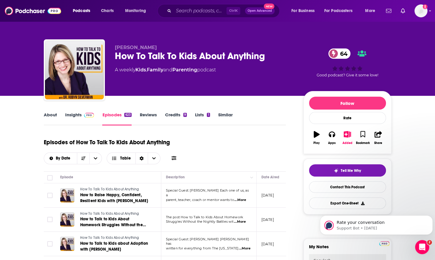
click at [173, 158] on icon at bounding box center [174, 158] width 5 height 4
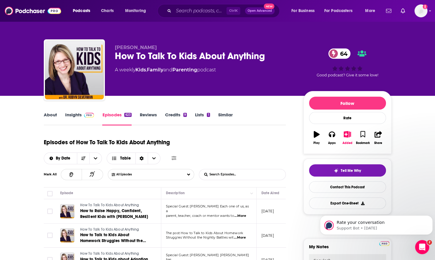
click at [238, 175] on input "List Search Input" at bounding box center [229, 174] width 61 height 11
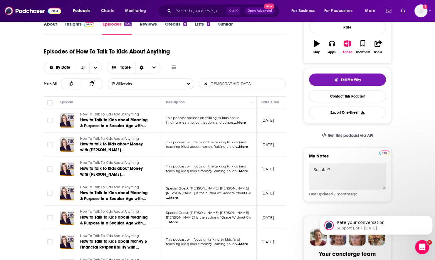
scroll to position [91, 0]
type input "[DEMOGRAPHIC_DATA]"
click at [242, 123] on span "...More" at bounding box center [240, 122] width 12 height 5
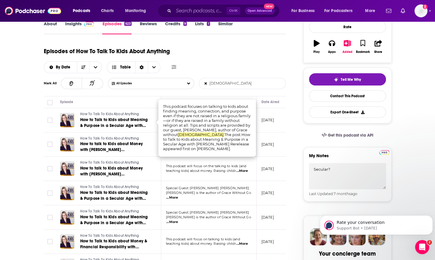
click at [213, 170] on span "teaching kids) about money. Raising childr" at bounding box center [201, 171] width 70 height 4
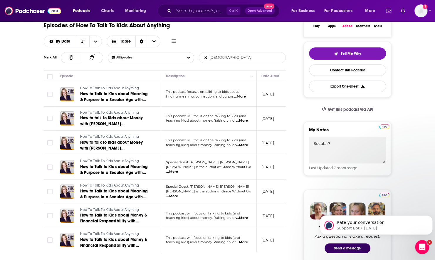
scroll to position [119, 0]
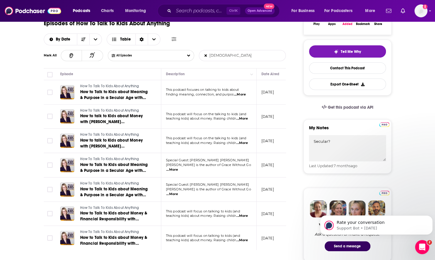
click at [178, 168] on span "...More" at bounding box center [172, 170] width 12 height 5
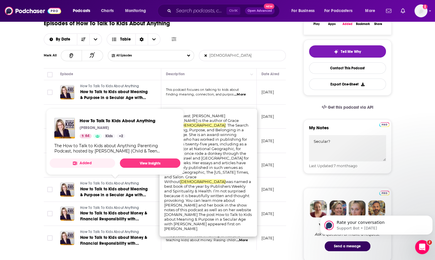
click at [145, 181] on link "How To Talk To Kids About Anything" at bounding box center [115, 183] width 71 height 5
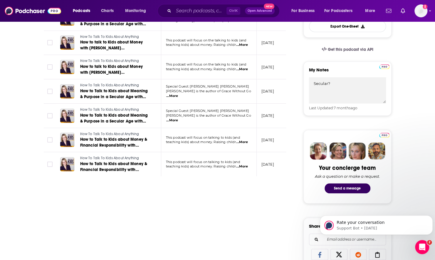
scroll to position [178, 0]
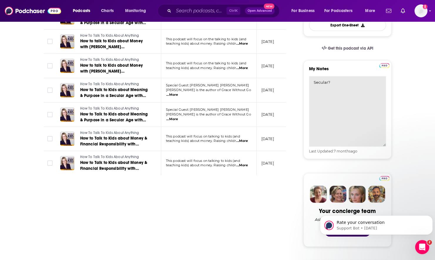
click at [344, 92] on textarea "Secular?" at bounding box center [347, 111] width 77 height 71
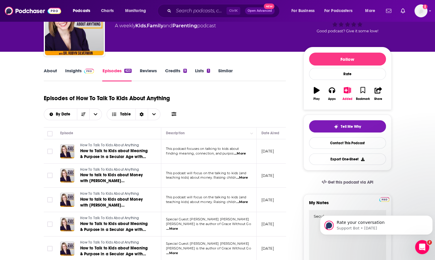
scroll to position [88, 0]
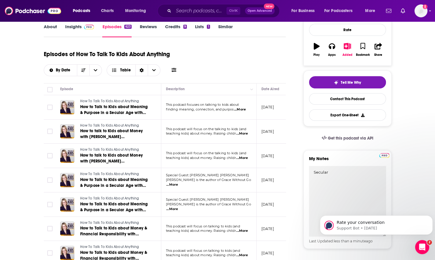
type textarea "Secular"
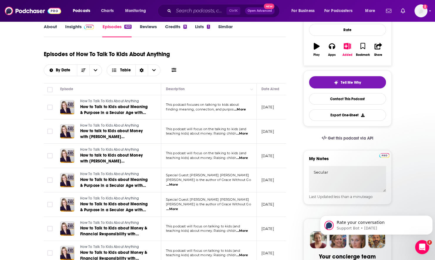
click at [175, 71] on icon at bounding box center [174, 70] width 5 height 4
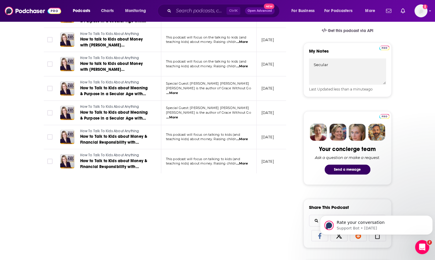
scroll to position [206, 0]
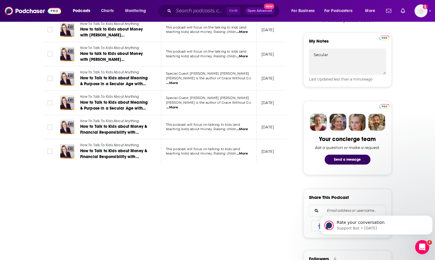
click at [243, 128] on span "...More" at bounding box center [242, 129] width 12 height 5
click at [242, 152] on span "...More" at bounding box center [242, 153] width 12 height 5
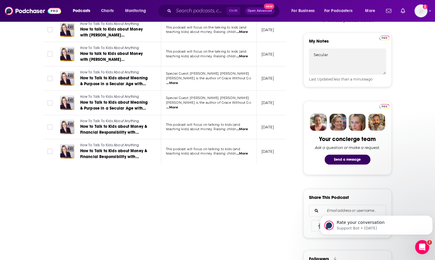
click at [178, 105] on span "...More" at bounding box center [172, 107] width 12 height 5
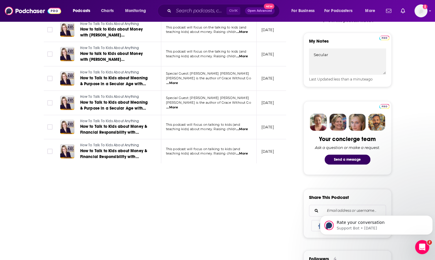
scroll to position [29, 0]
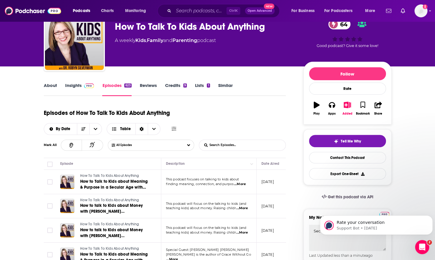
click at [50, 88] on link "About" at bounding box center [50, 90] width 13 height 14
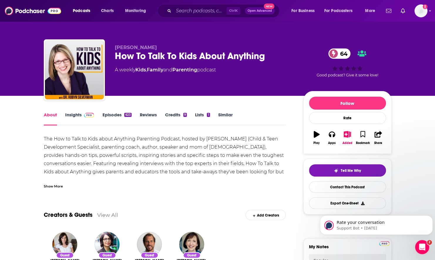
click at [49, 187] on div "Show More" at bounding box center [53, 186] width 19 height 6
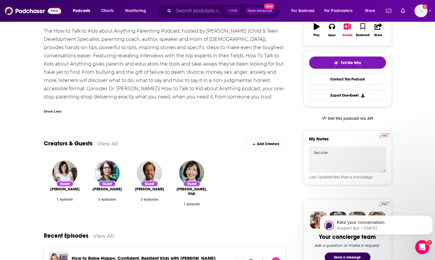
scroll to position [118, 0]
